Goal: Transaction & Acquisition: Purchase product/service

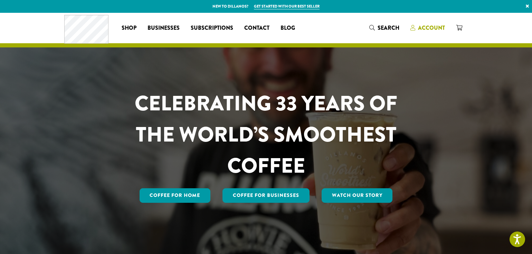
click at [430, 26] on span "Account" at bounding box center [431, 28] width 27 height 8
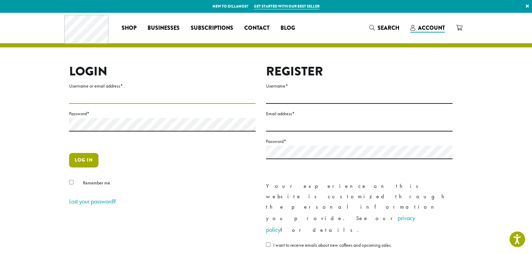
type input "**********"
click at [88, 160] on button "Log in" at bounding box center [83, 160] width 29 height 15
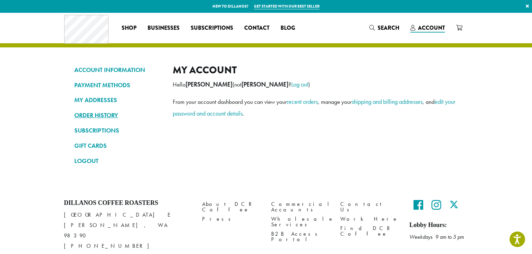
click at [104, 118] on link "ORDER HISTORY" at bounding box center [118, 115] width 88 height 12
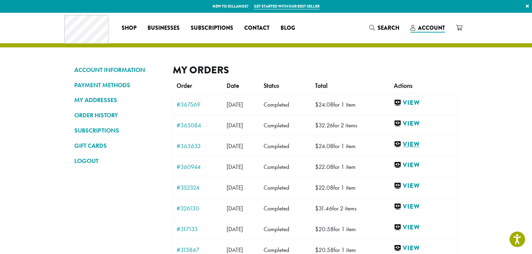
click at [415, 143] on link "View" at bounding box center [424, 144] width 60 height 9
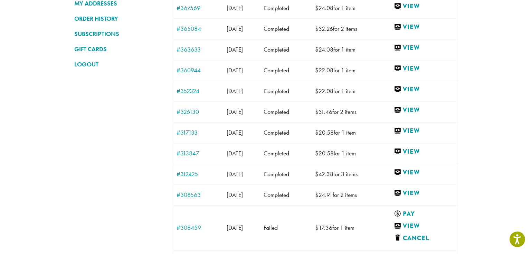
scroll to position [108, 0]
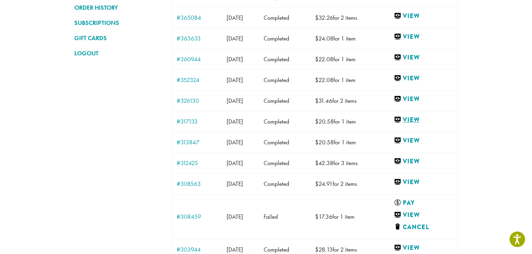
click at [418, 121] on link "View" at bounding box center [424, 119] width 60 height 9
click at [425, 214] on link "View" at bounding box center [422, 215] width 57 height 9
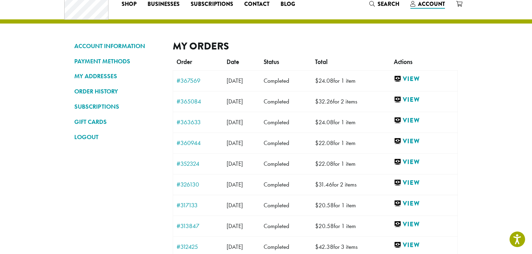
scroll to position [29, 0]
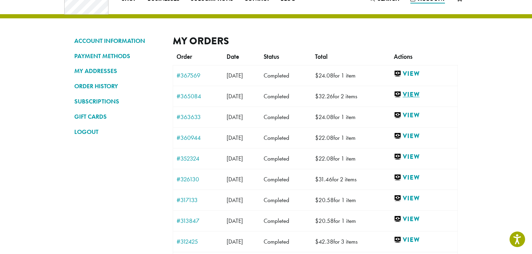
click at [422, 93] on link "View" at bounding box center [424, 94] width 60 height 9
click at [417, 177] on link "View" at bounding box center [424, 177] width 60 height 9
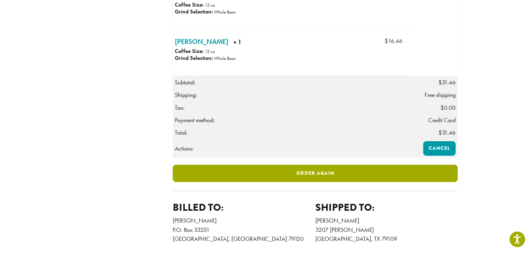
scroll to position [236, 0]
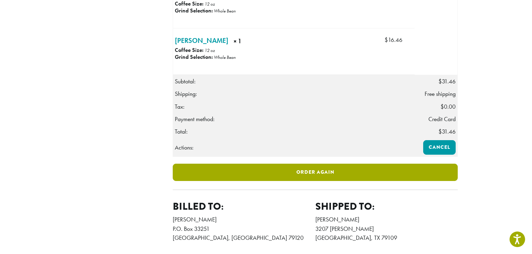
click at [307, 181] on link "Order again" at bounding box center [315, 172] width 285 height 17
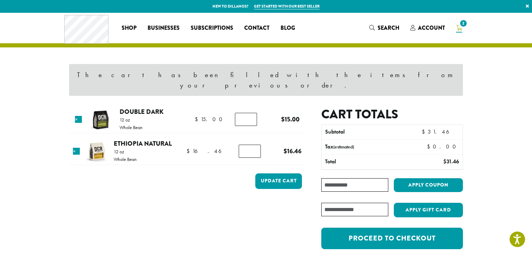
type input "*"
click at [251, 144] on input "*" at bounding box center [250, 150] width 22 height 13
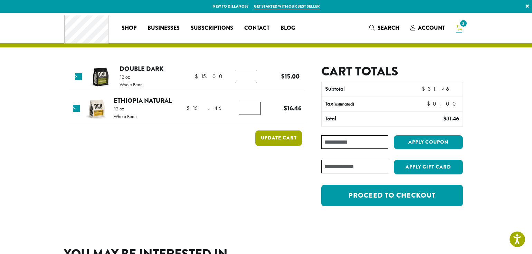
click at [271, 139] on button "Update cart" at bounding box center [278, 138] width 47 height 16
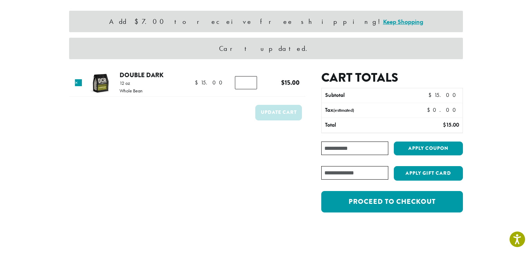
scroll to position [56, 0]
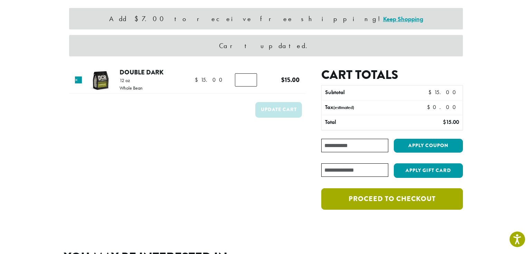
click at [383, 199] on link "Proceed to checkout" at bounding box center [392, 198] width 142 height 21
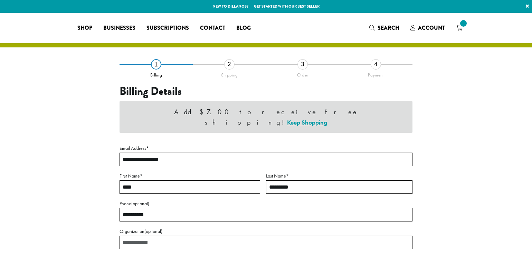
select select "**"
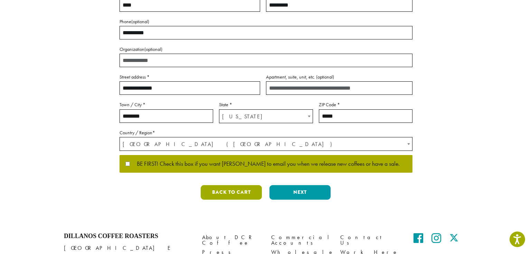
scroll to position [140, 0]
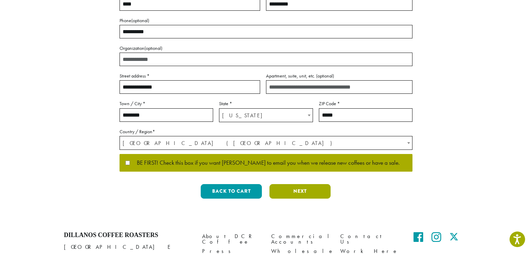
click at [305, 191] on button "Next" at bounding box center [300, 191] width 61 height 15
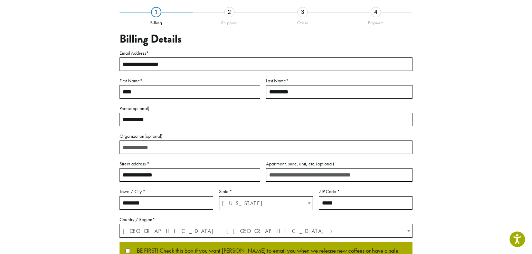
scroll to position [38, 0]
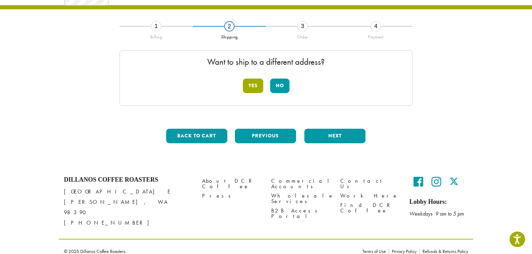
click at [252, 87] on button "Yes" at bounding box center [253, 85] width 20 height 15
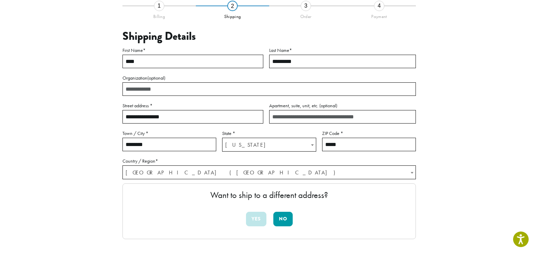
scroll to position [67, 0]
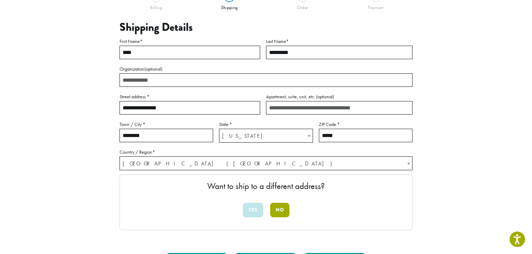
click at [279, 211] on button "No" at bounding box center [279, 210] width 19 height 15
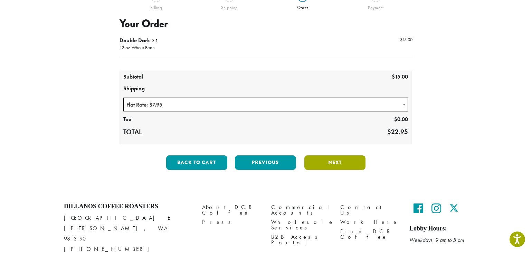
click at [329, 165] on button "Next" at bounding box center [335, 162] width 61 height 15
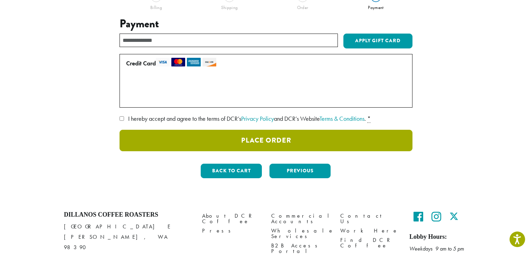
click at [268, 142] on button "Place Order" at bounding box center [266, 140] width 293 height 21
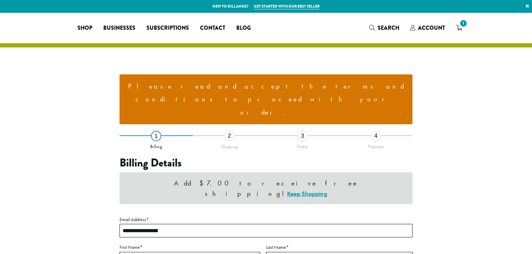
select select "**"
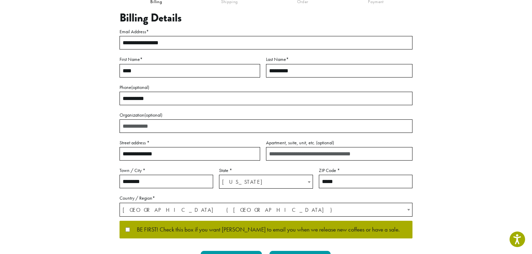
scroll to position [148, 0]
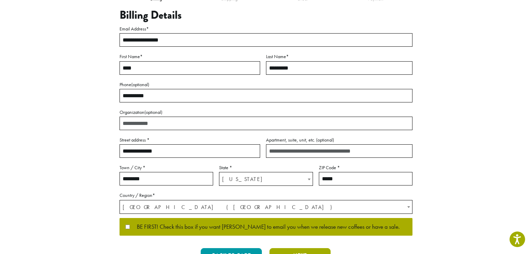
click at [293, 248] on button "Next" at bounding box center [300, 255] width 61 height 15
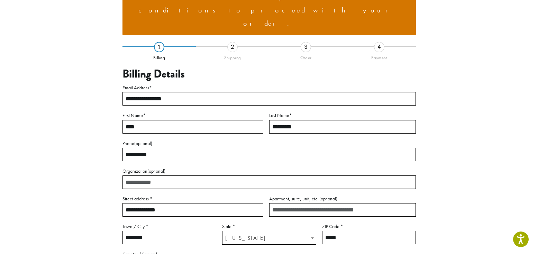
scroll to position [84, 0]
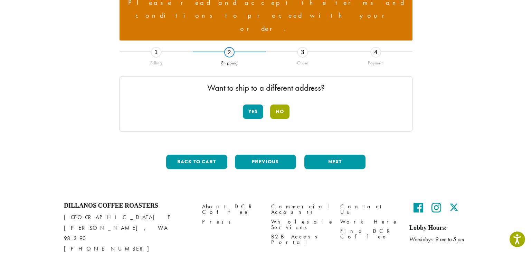
click at [279, 104] on button "No" at bounding box center [279, 111] width 19 height 15
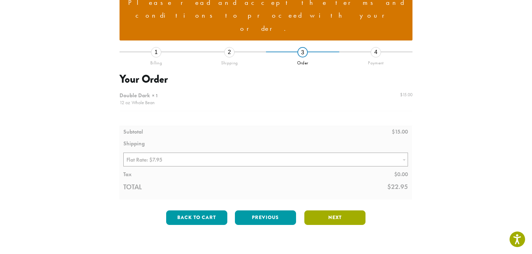
click at [337, 210] on button "Next" at bounding box center [335, 217] width 61 height 15
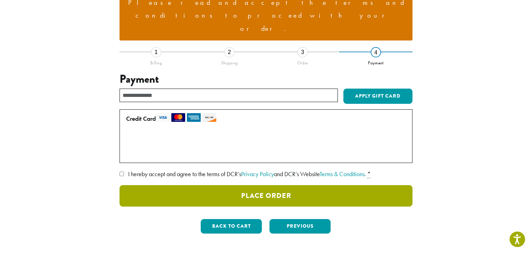
click at [277, 185] on button "Place Order" at bounding box center [266, 195] width 293 height 21
